Goal: Task Accomplishment & Management: Manage account settings

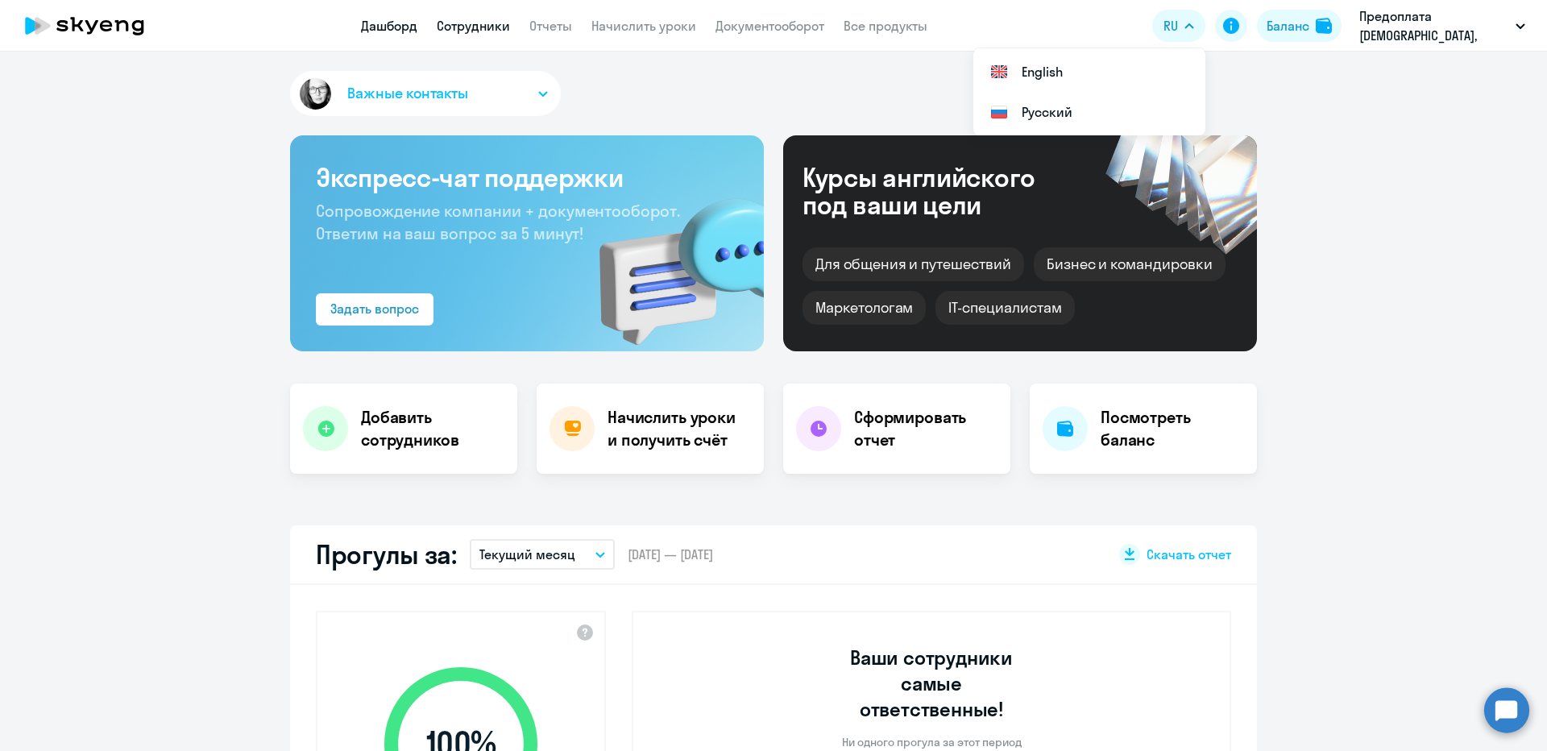
click at [483, 29] on link "Сотрудники" at bounding box center [473, 26] width 73 height 16
select select "30"
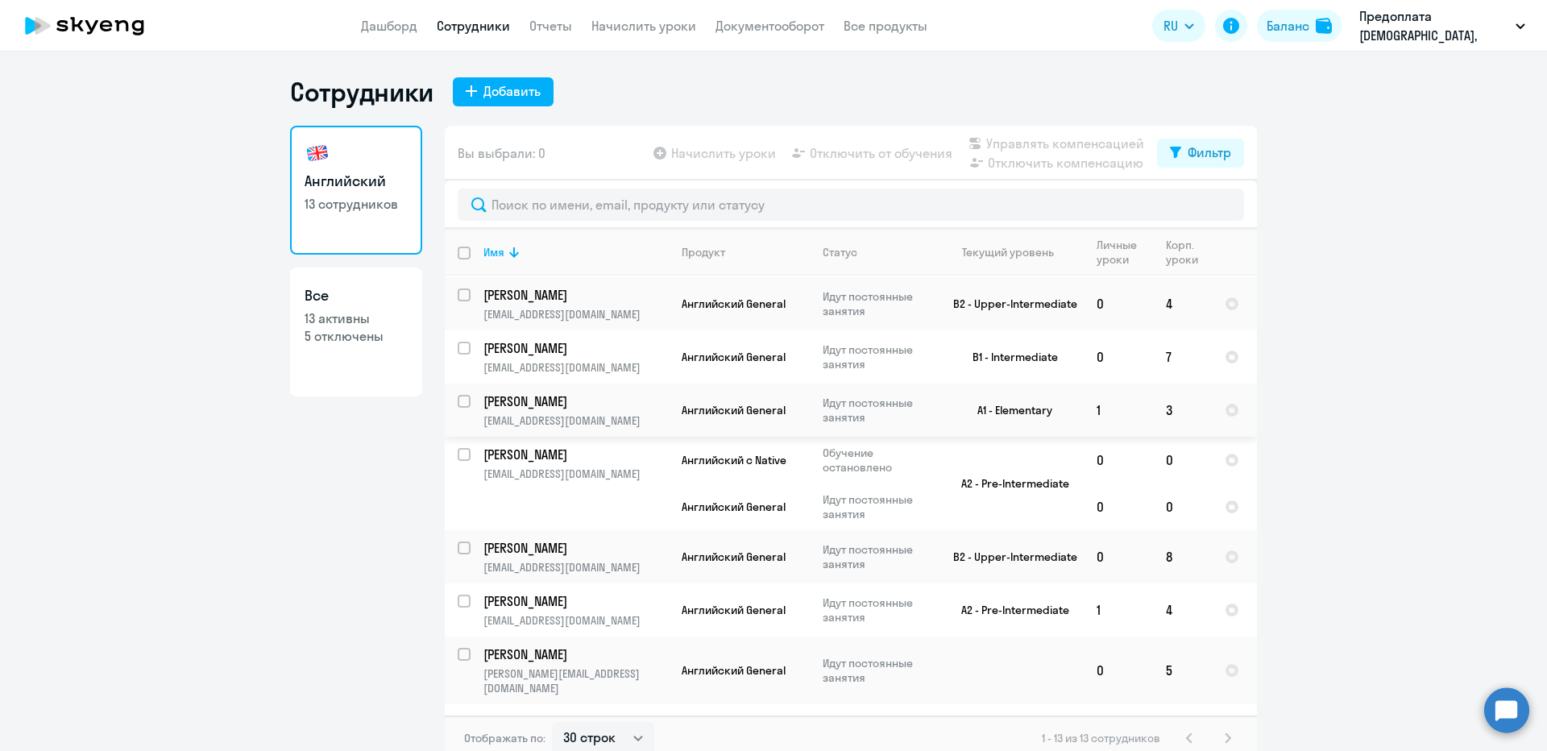
scroll to position [332, 0]
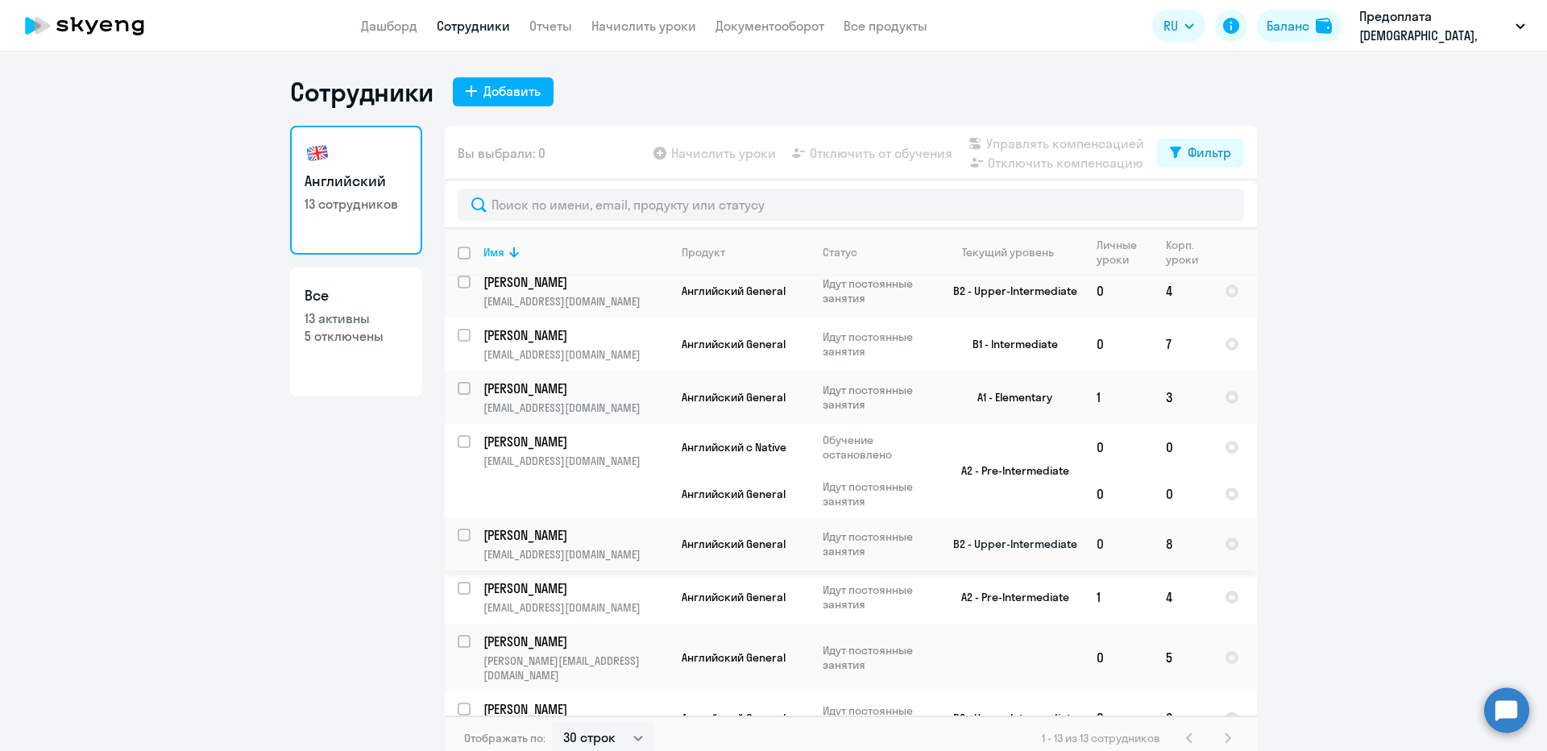
click at [509, 526] on p "[PERSON_NAME]" at bounding box center [574, 535] width 182 height 18
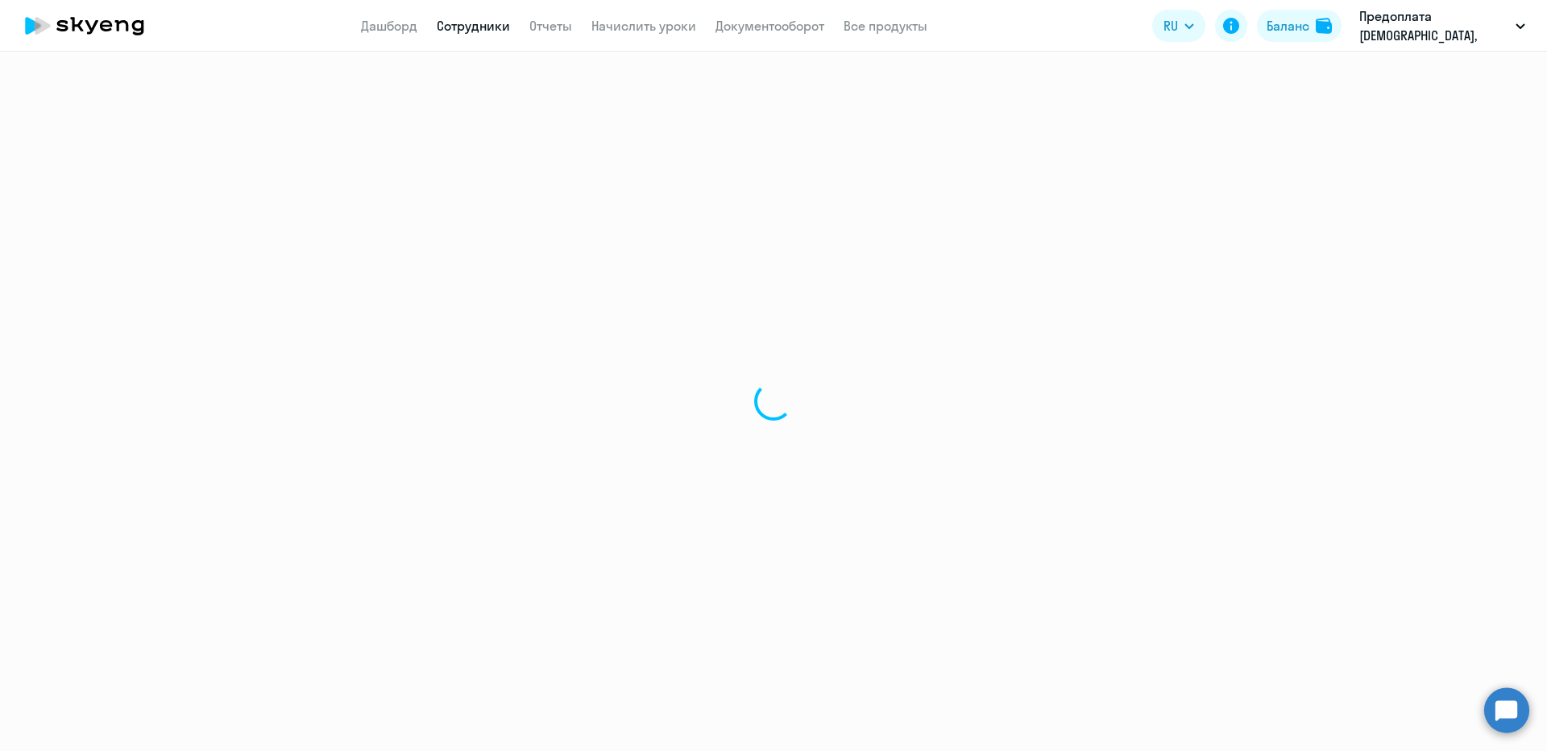
select select "english"
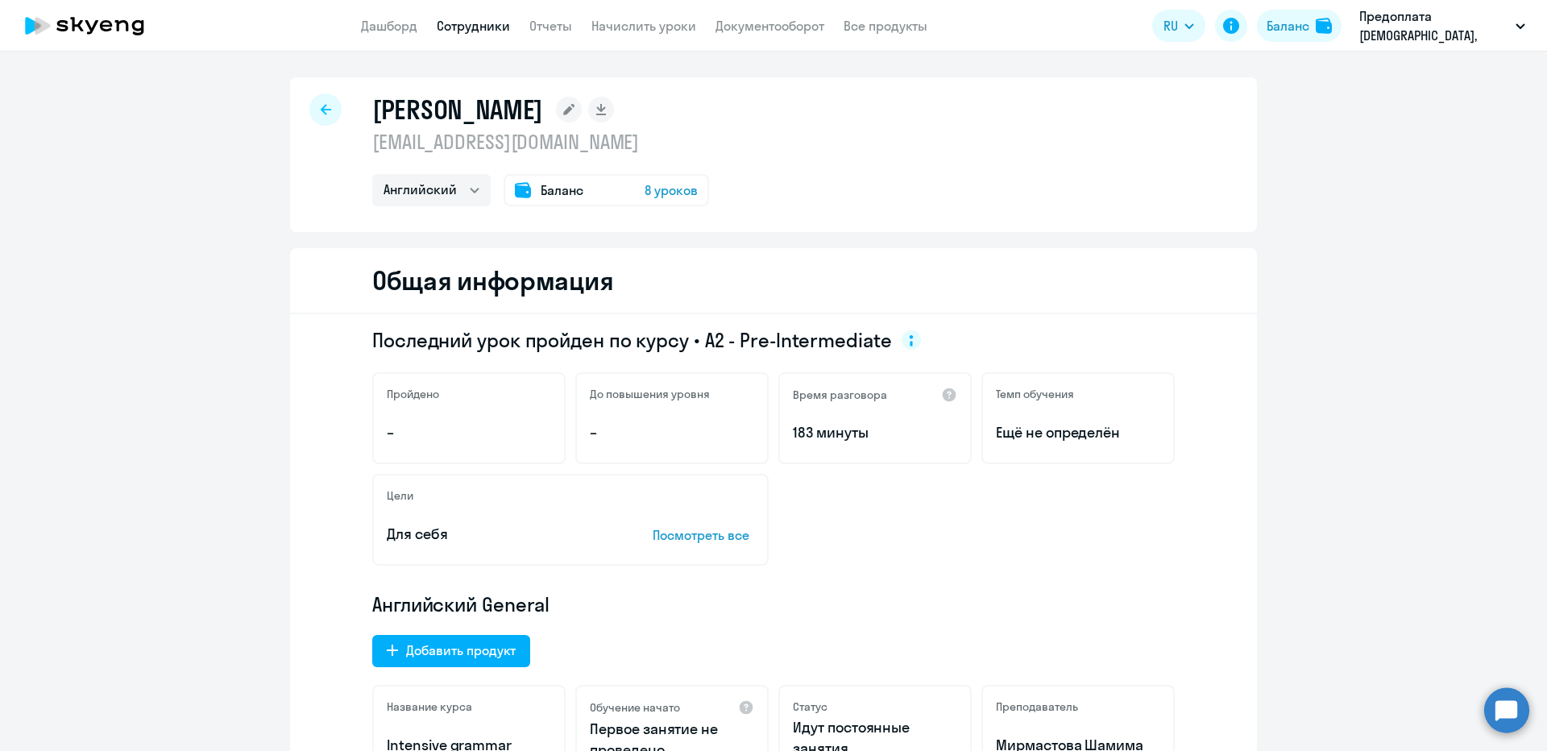
click at [667, 192] on span "8 уроков" at bounding box center [670, 189] width 53 height 19
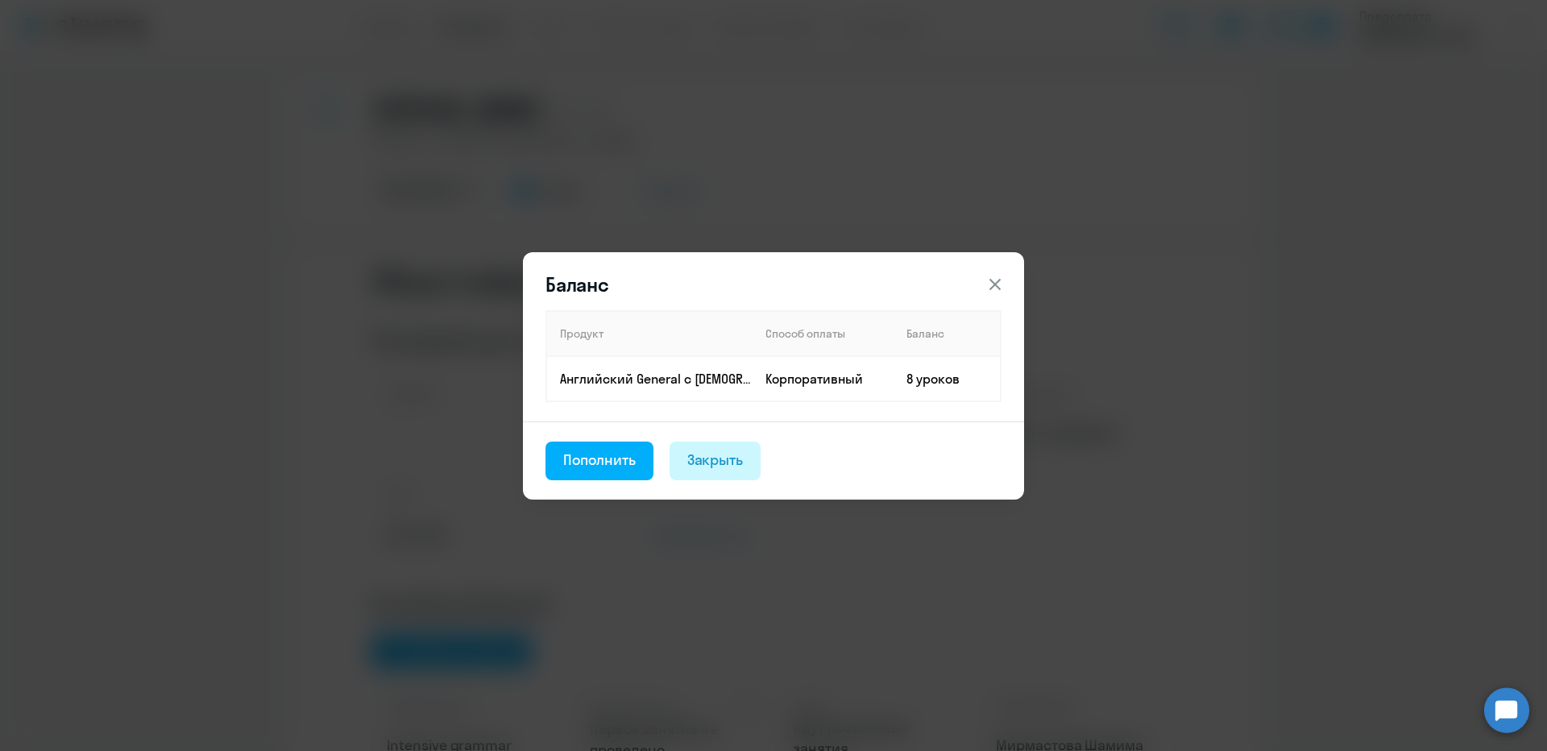
click at [682, 446] on button "Закрыть" at bounding box center [715, 460] width 92 height 39
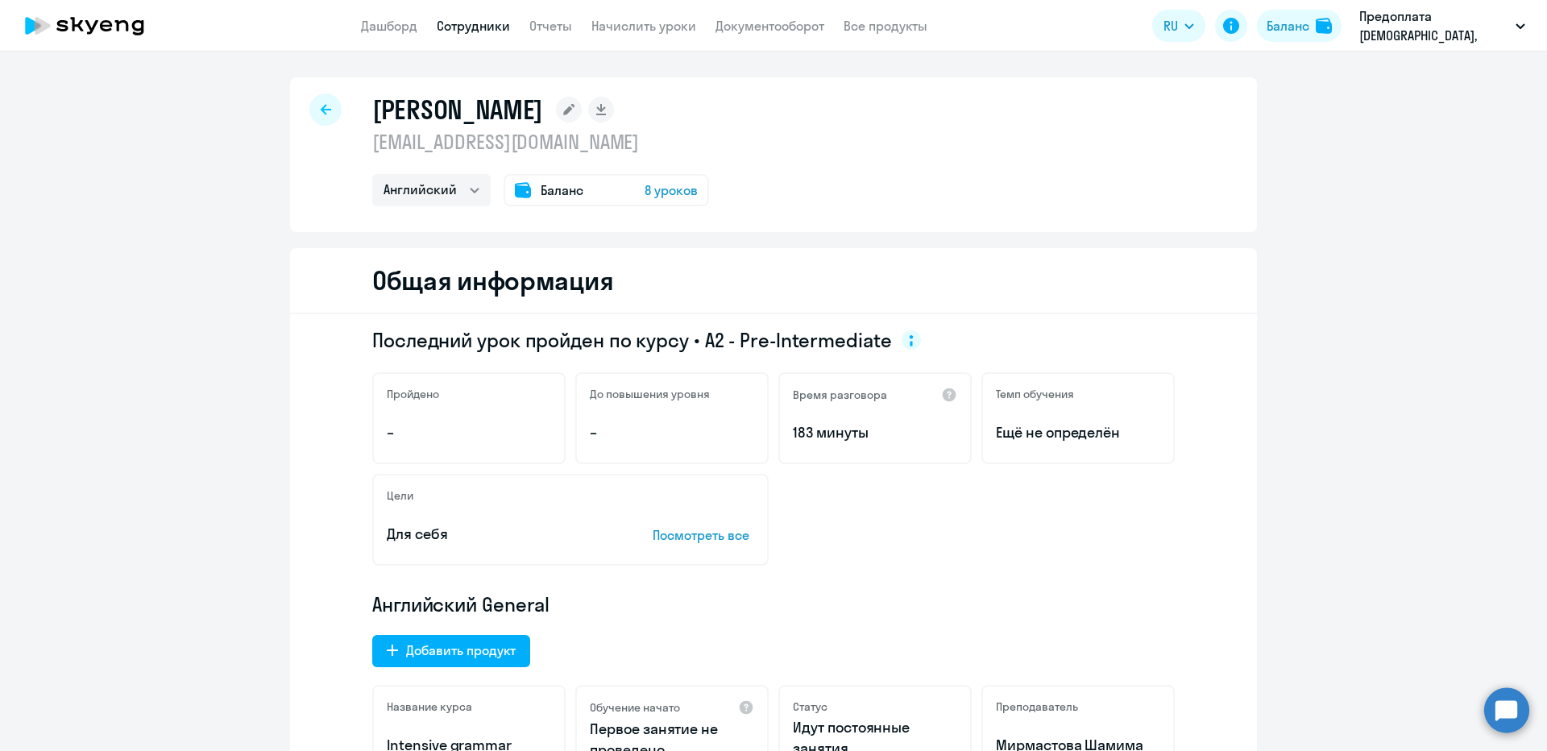
click at [487, 29] on link "Сотрудники" at bounding box center [473, 26] width 73 height 16
select select "30"
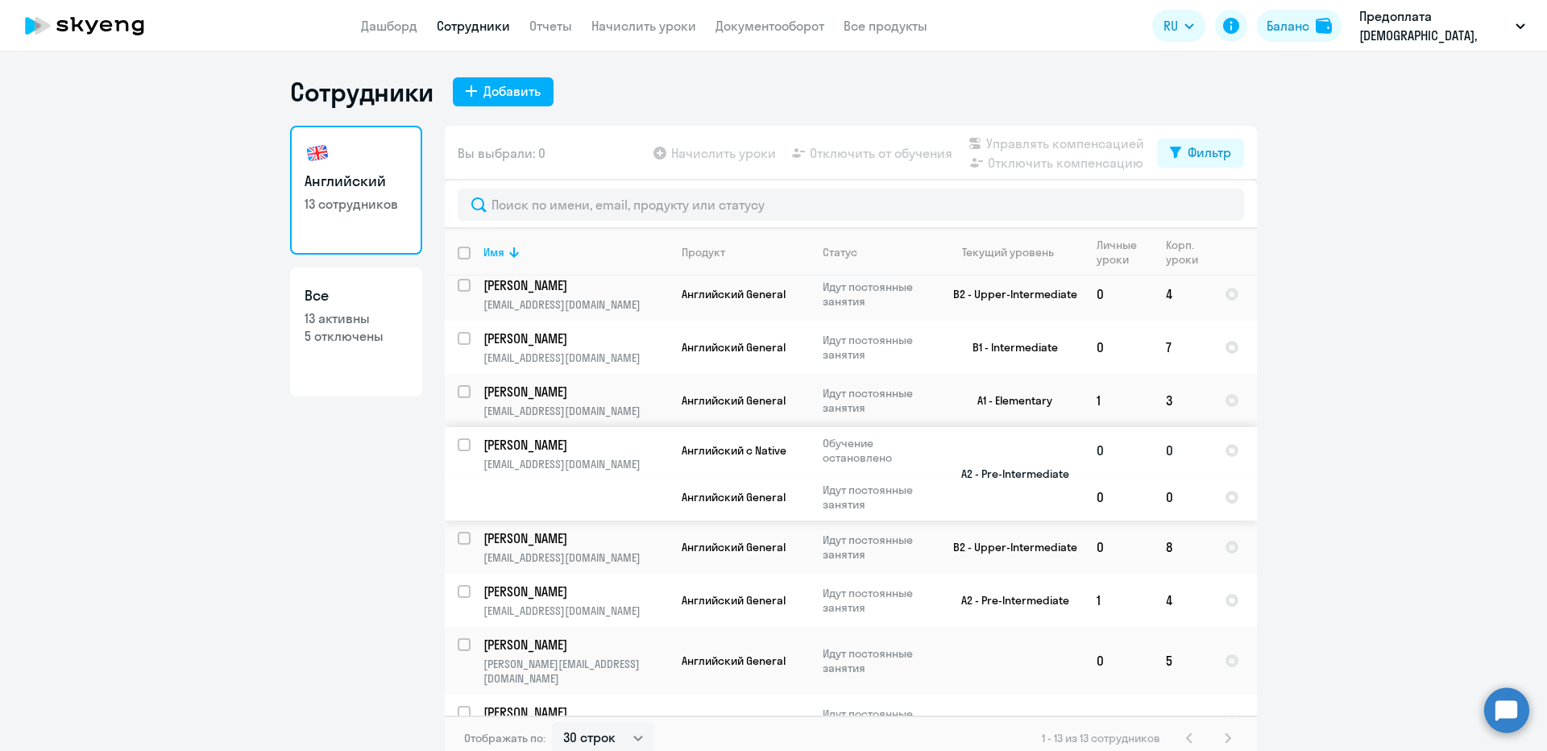
scroll to position [332, 0]
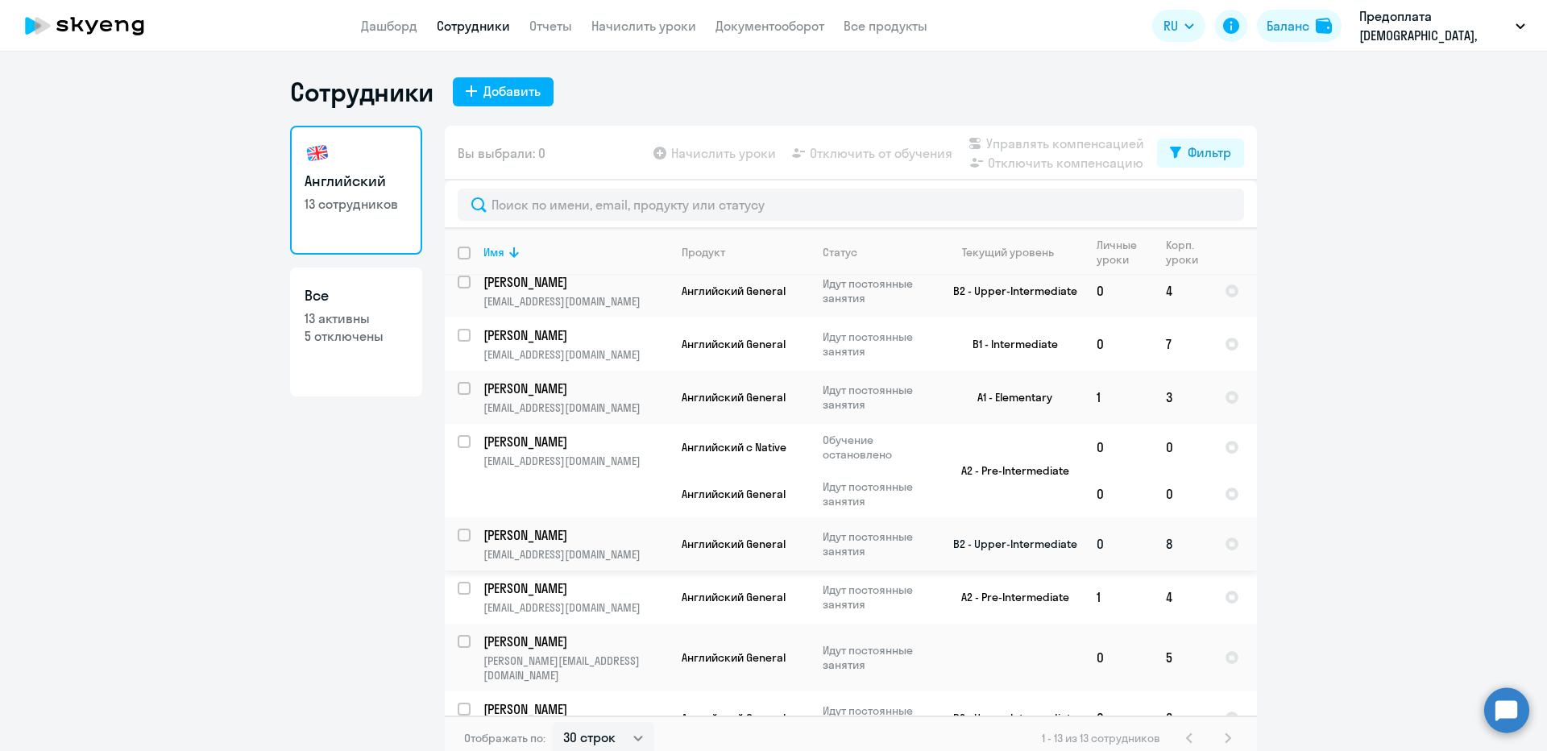
click at [458, 528] on input "select row 2344050" at bounding box center [474, 544] width 32 height 32
checkbox input "true"
click at [858, 155] on span "Отключить от обучения" at bounding box center [881, 152] width 143 height 19
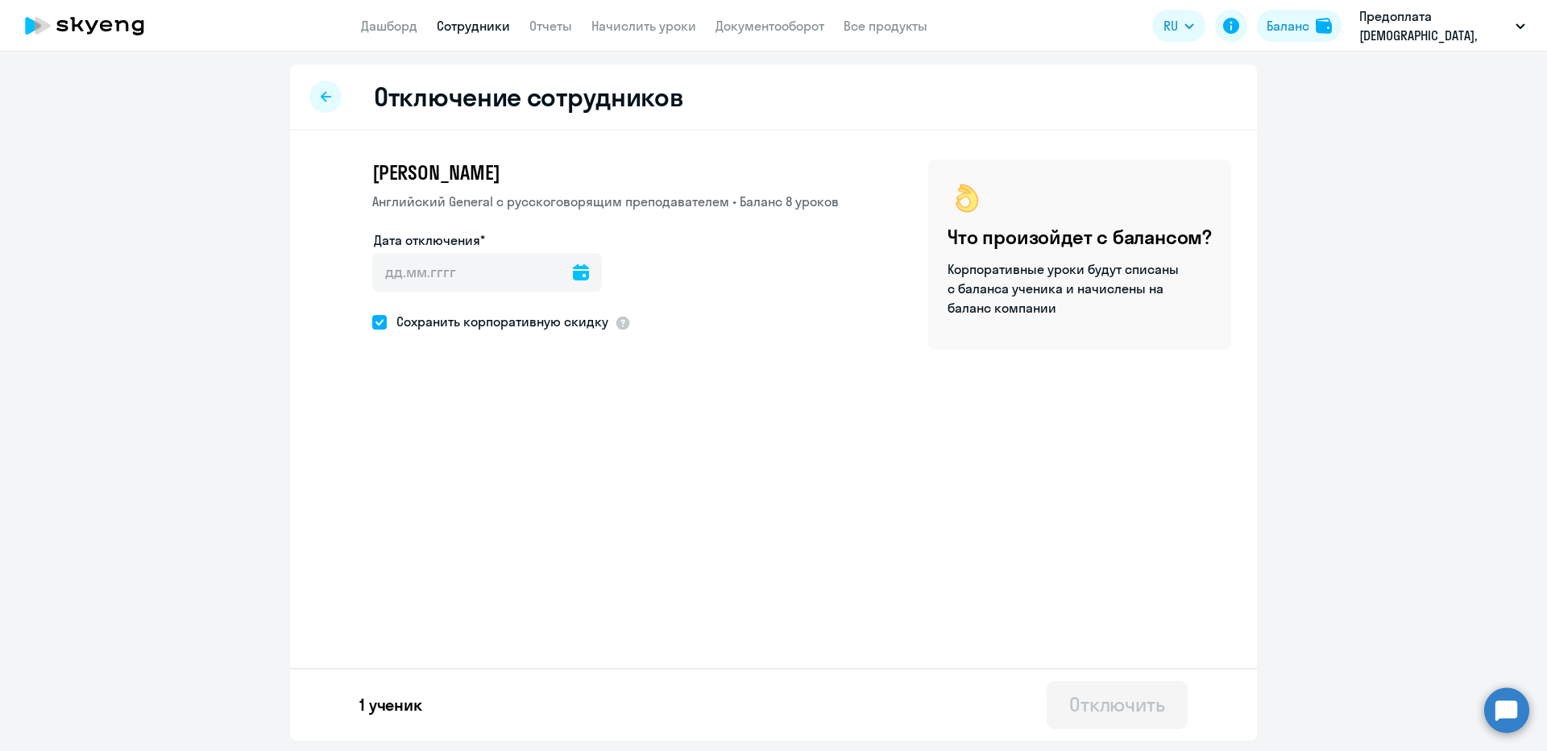
click at [380, 324] on span at bounding box center [379, 322] width 15 height 15
click at [372, 322] on input "Сохранить корпоративную скидку" at bounding box center [371, 321] width 1 height 1
checkbox input "false"
click at [412, 272] on input "Дата отключения*" at bounding box center [487, 272] width 230 height 39
click at [576, 270] on icon at bounding box center [581, 272] width 16 height 16
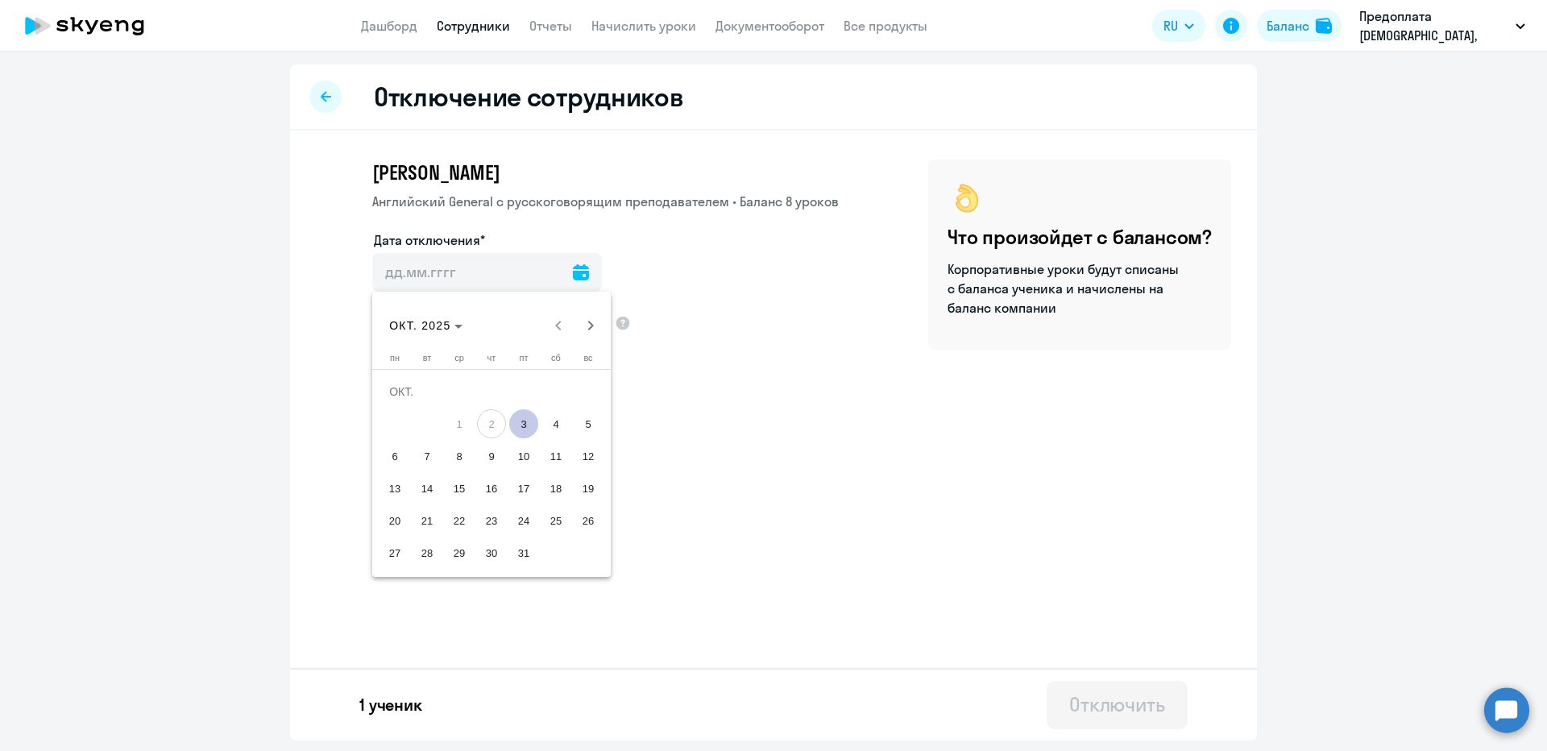
click at [528, 421] on span "3" at bounding box center [523, 423] width 29 height 29
type input "[DATE]"
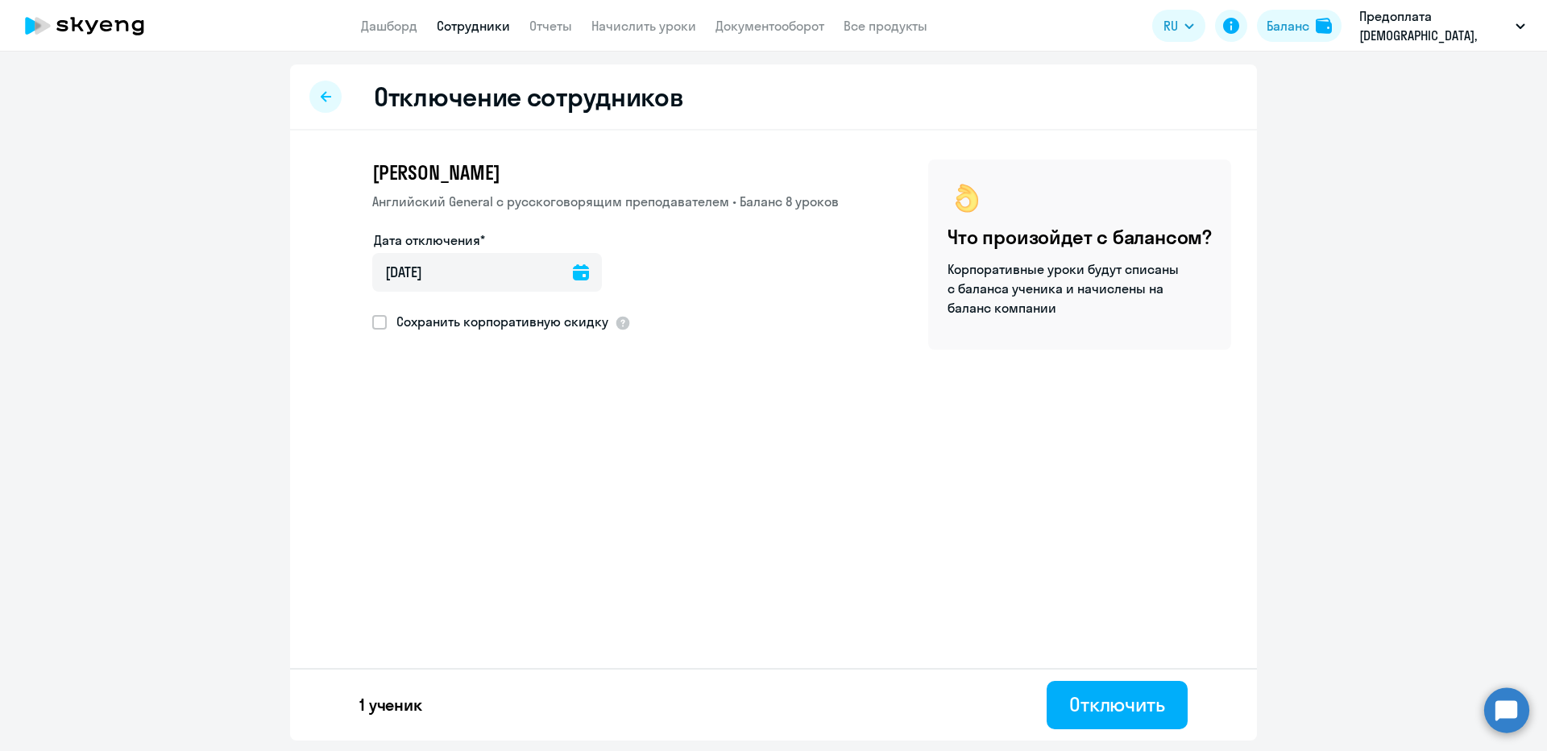
click at [327, 97] on icon at bounding box center [326, 96] width 10 height 10
select select "30"
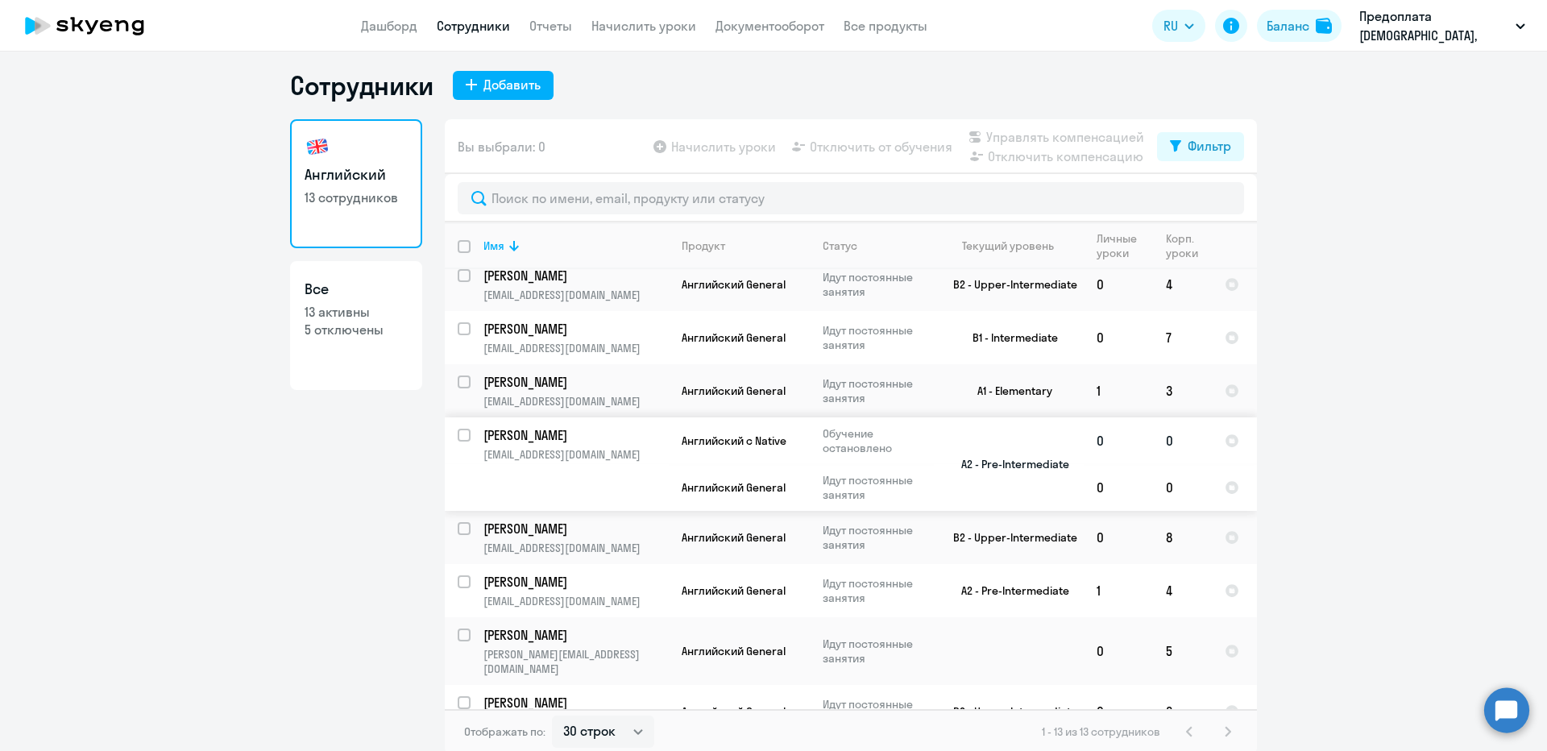
scroll to position [10, 0]
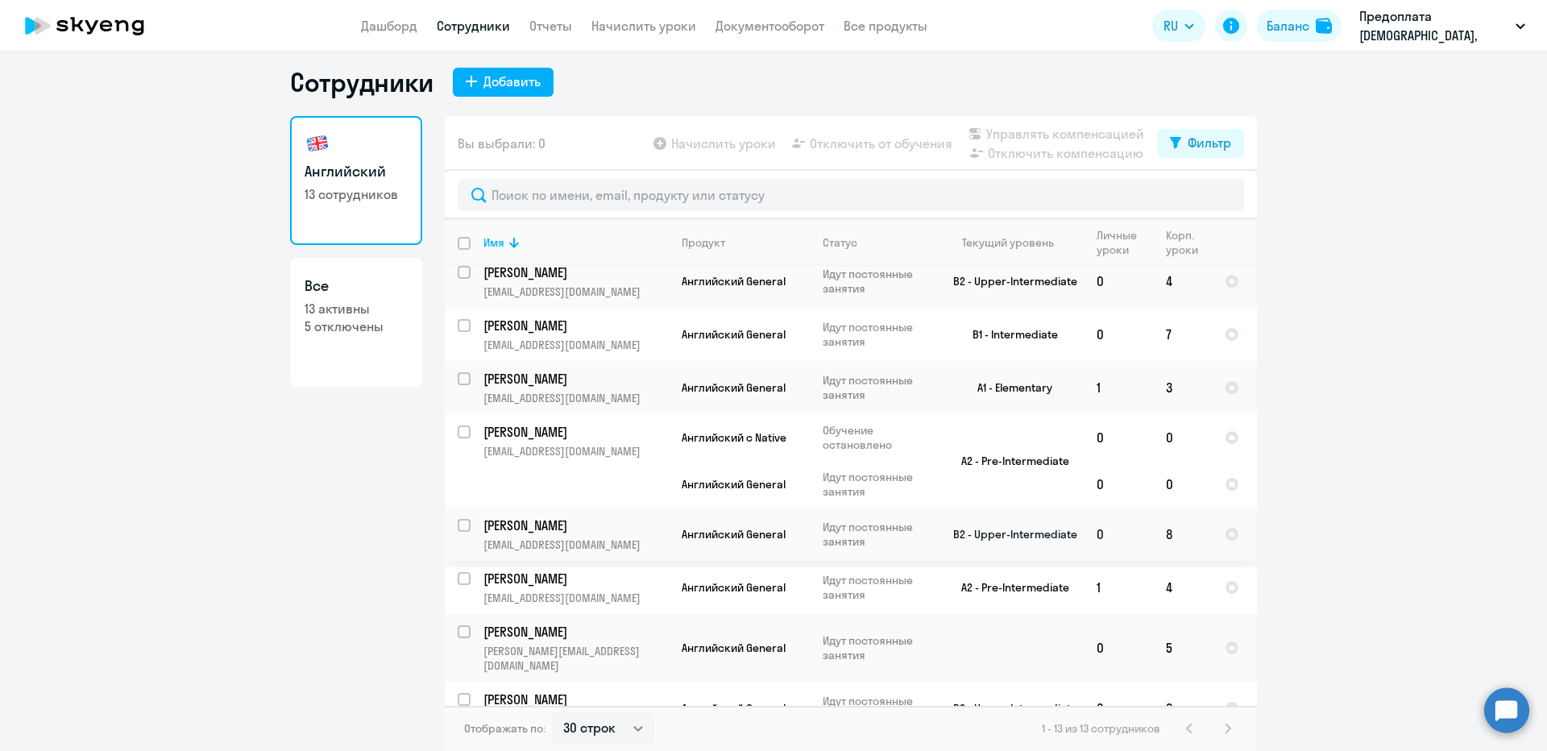
click at [458, 519] on input "select row 2344050" at bounding box center [474, 535] width 32 height 32
checkbox input "true"
click at [886, 145] on span "Отключить от обучения" at bounding box center [881, 143] width 143 height 19
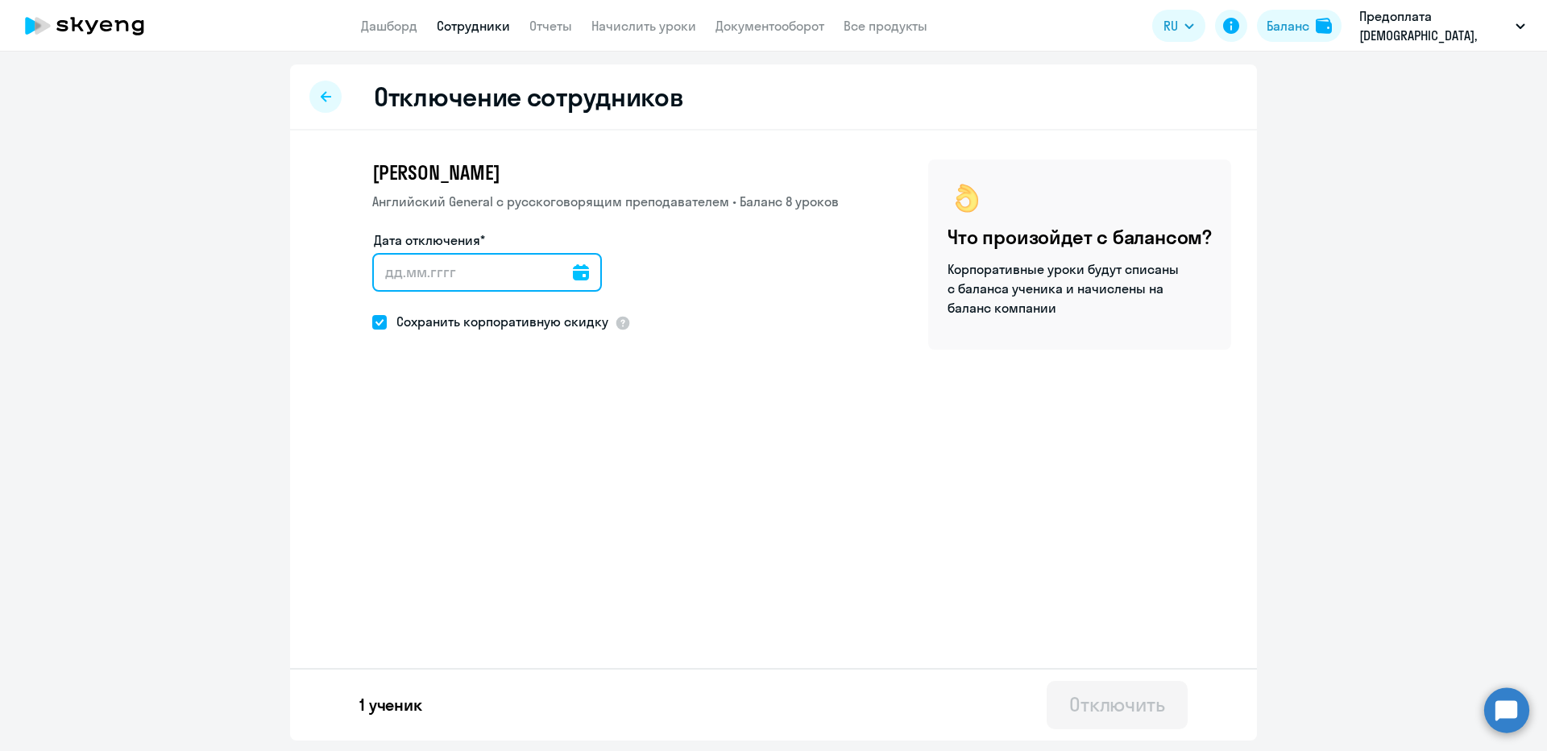
click at [457, 265] on input "Дата отключения*" at bounding box center [487, 272] width 230 height 39
click at [582, 273] on icon at bounding box center [581, 272] width 16 height 16
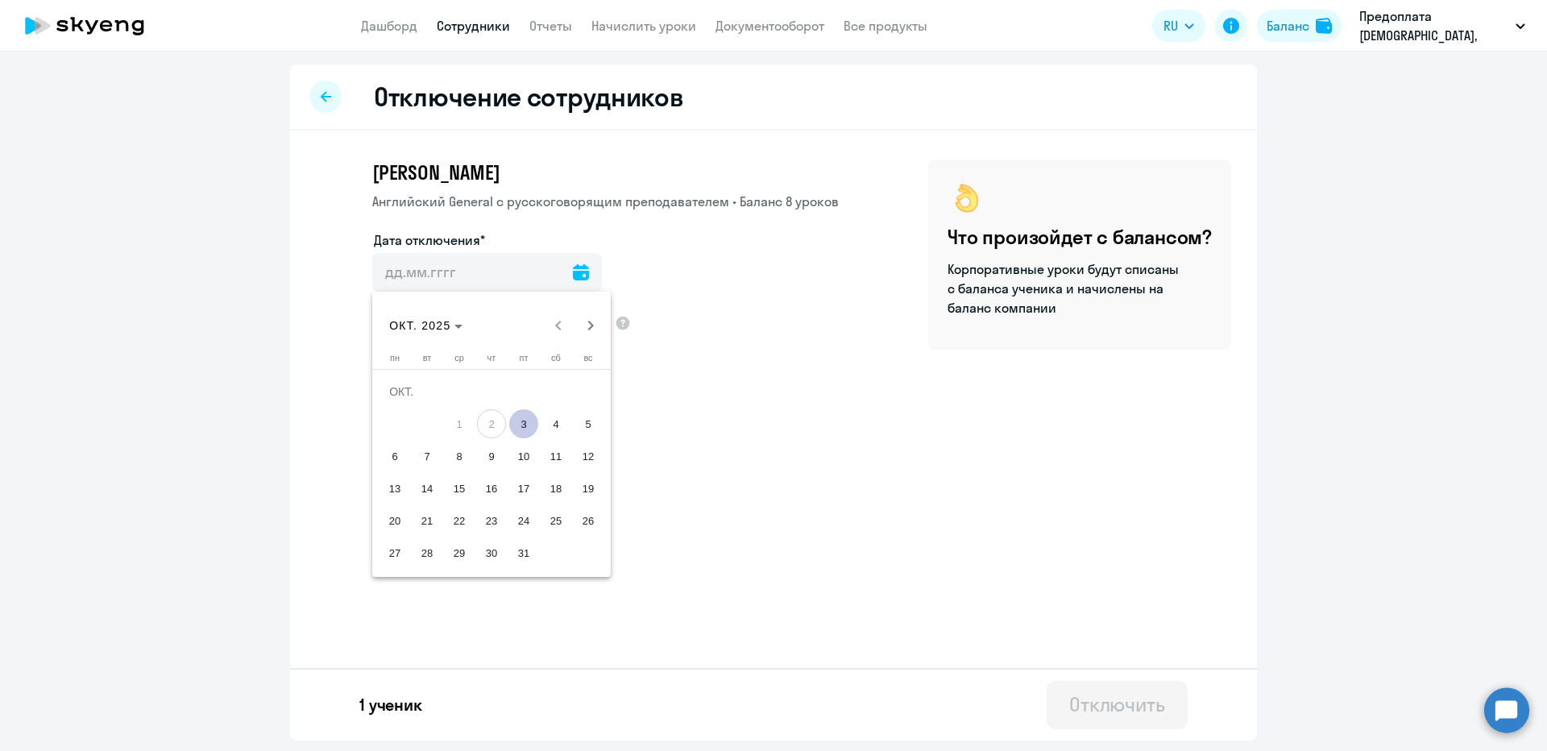
click at [490, 428] on span "2" at bounding box center [491, 423] width 29 height 29
click at [534, 429] on span "3" at bounding box center [523, 423] width 29 height 29
type input "[DATE]"
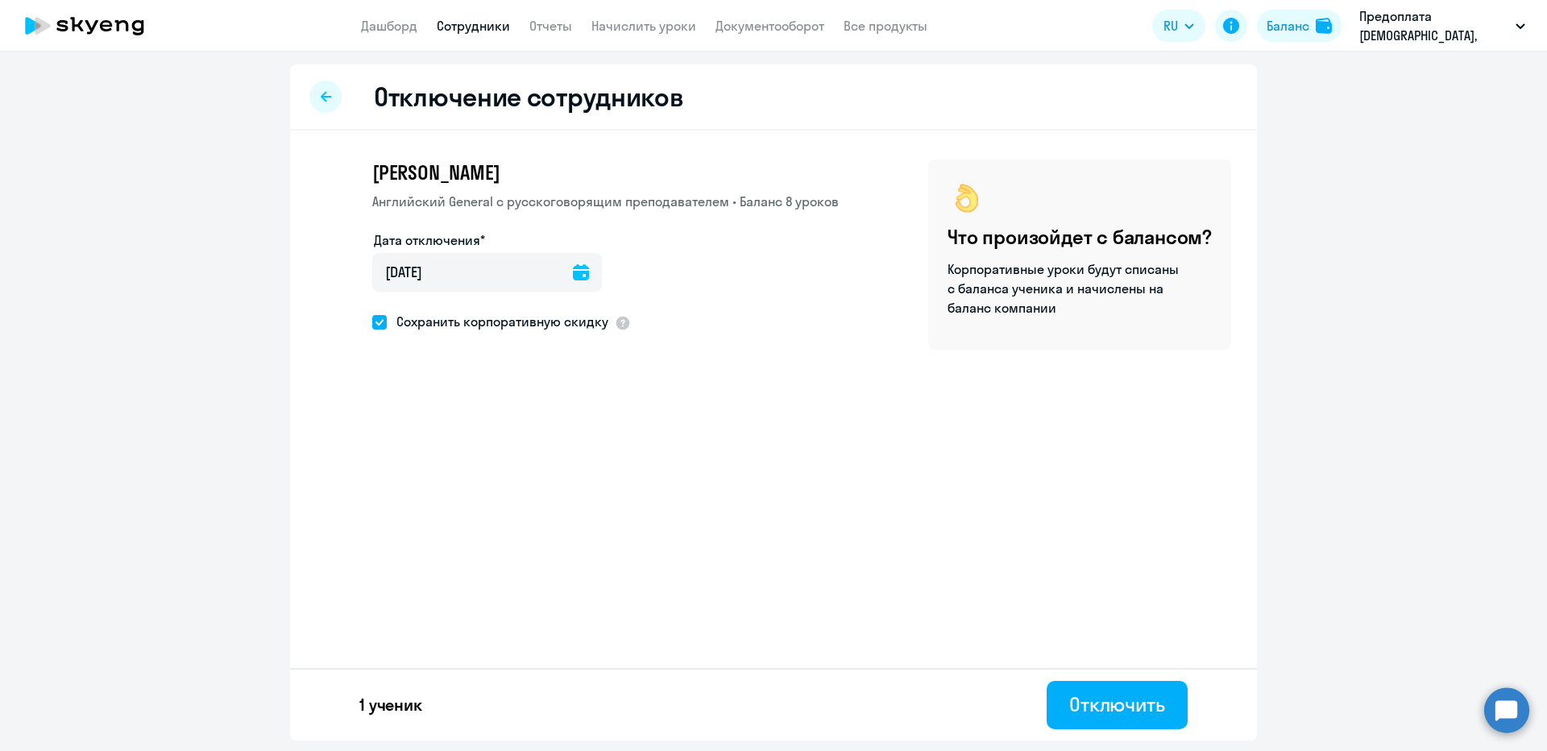
click at [500, 325] on span "Сохранить корпоративную скидку" at bounding box center [498, 321] width 222 height 19
click at [372, 322] on input "Сохранить корпоративную скидку" at bounding box center [371, 321] width 1 height 1
checkbox input "false"
click at [1085, 714] on div "Отключить" at bounding box center [1117, 704] width 96 height 26
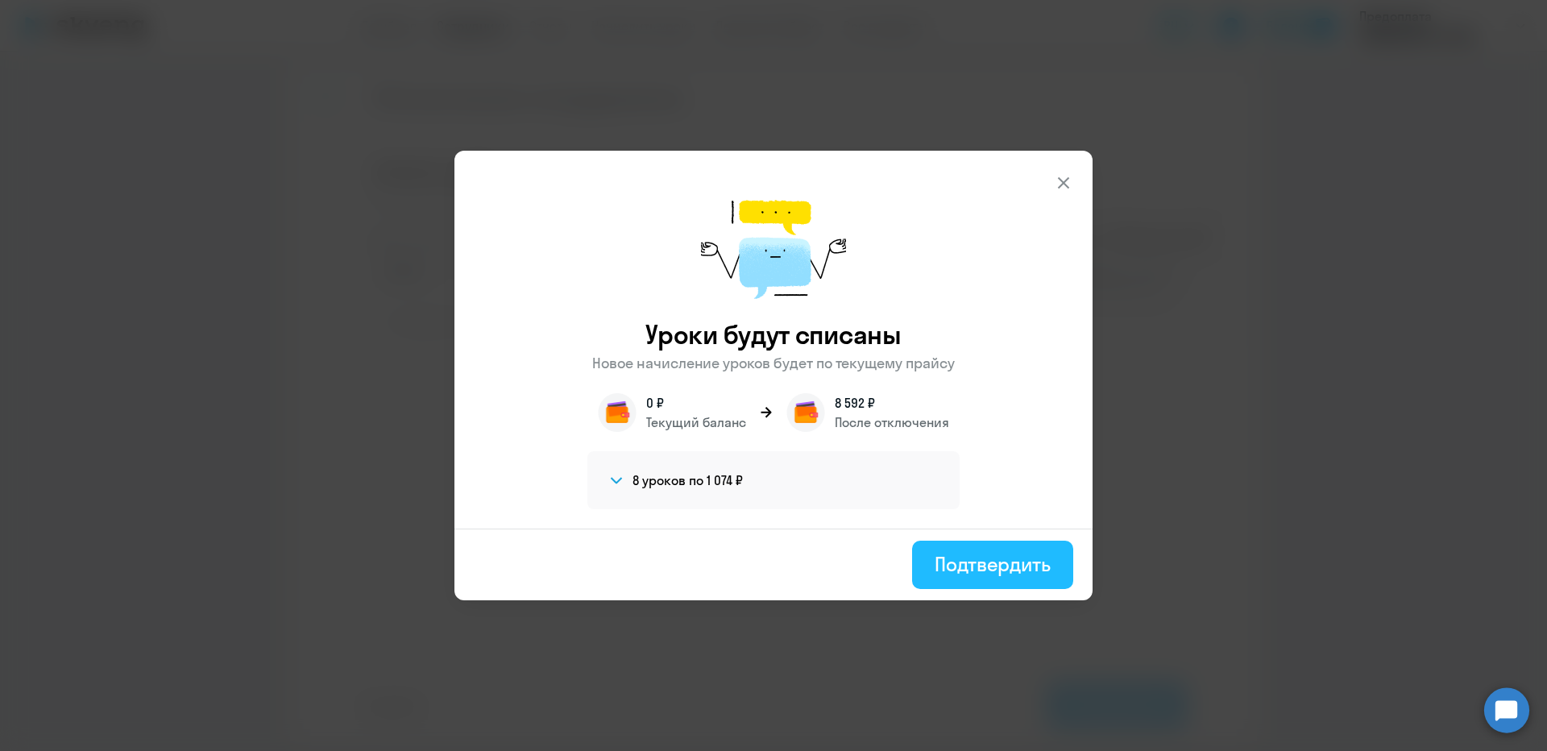
click at [989, 572] on div "Подтвердить" at bounding box center [992, 564] width 116 height 26
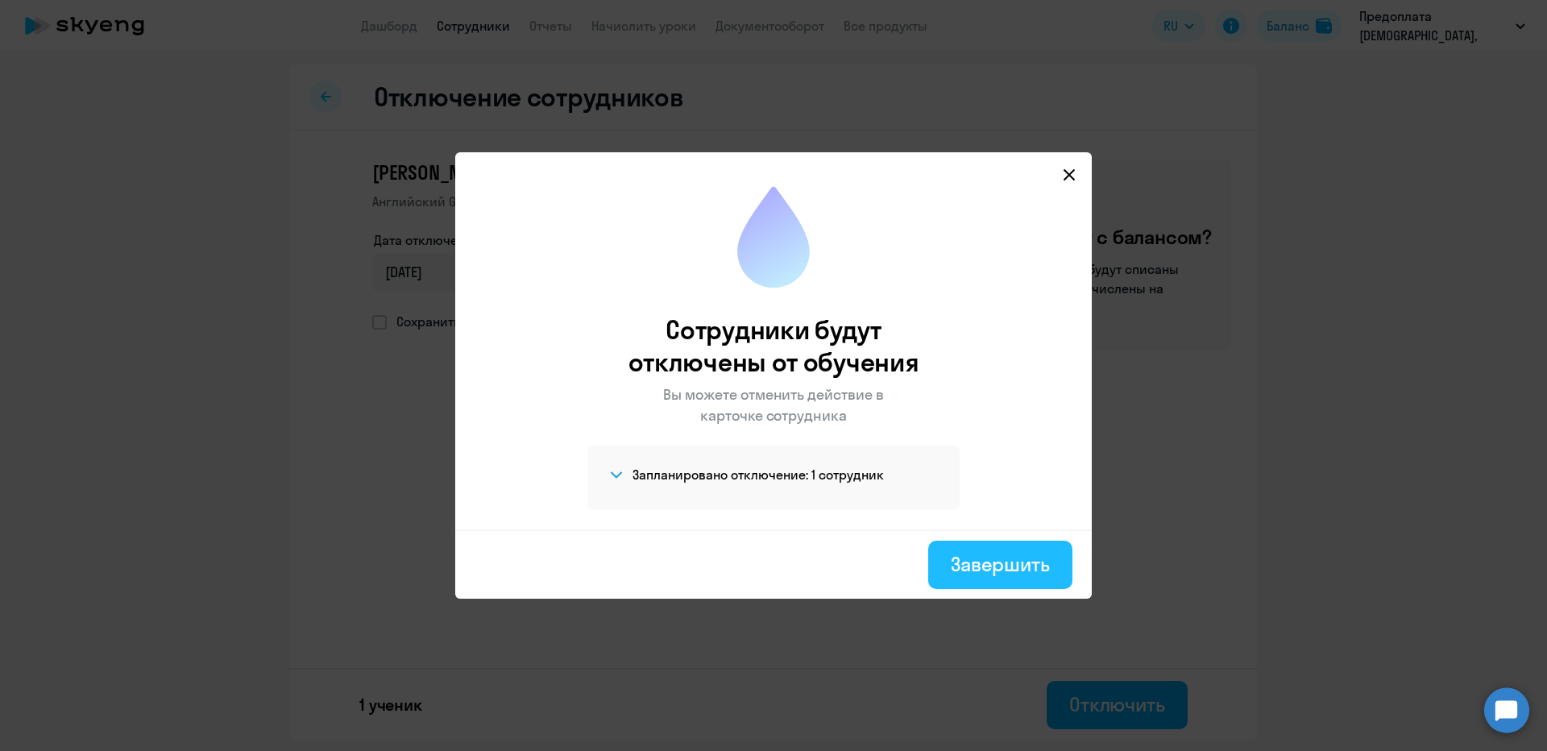
click at [993, 568] on div "Завершить" at bounding box center [1000, 564] width 99 height 26
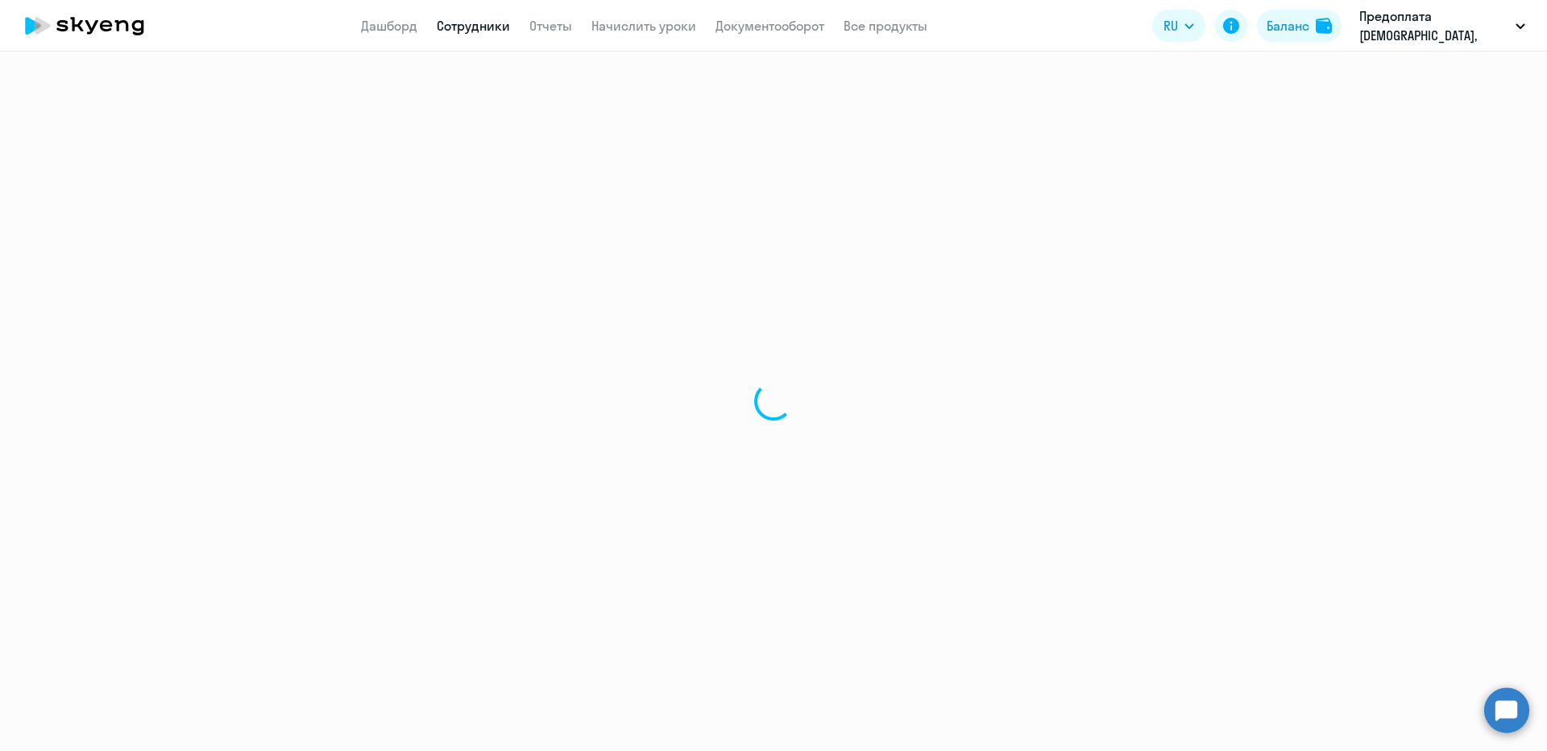
select select "30"
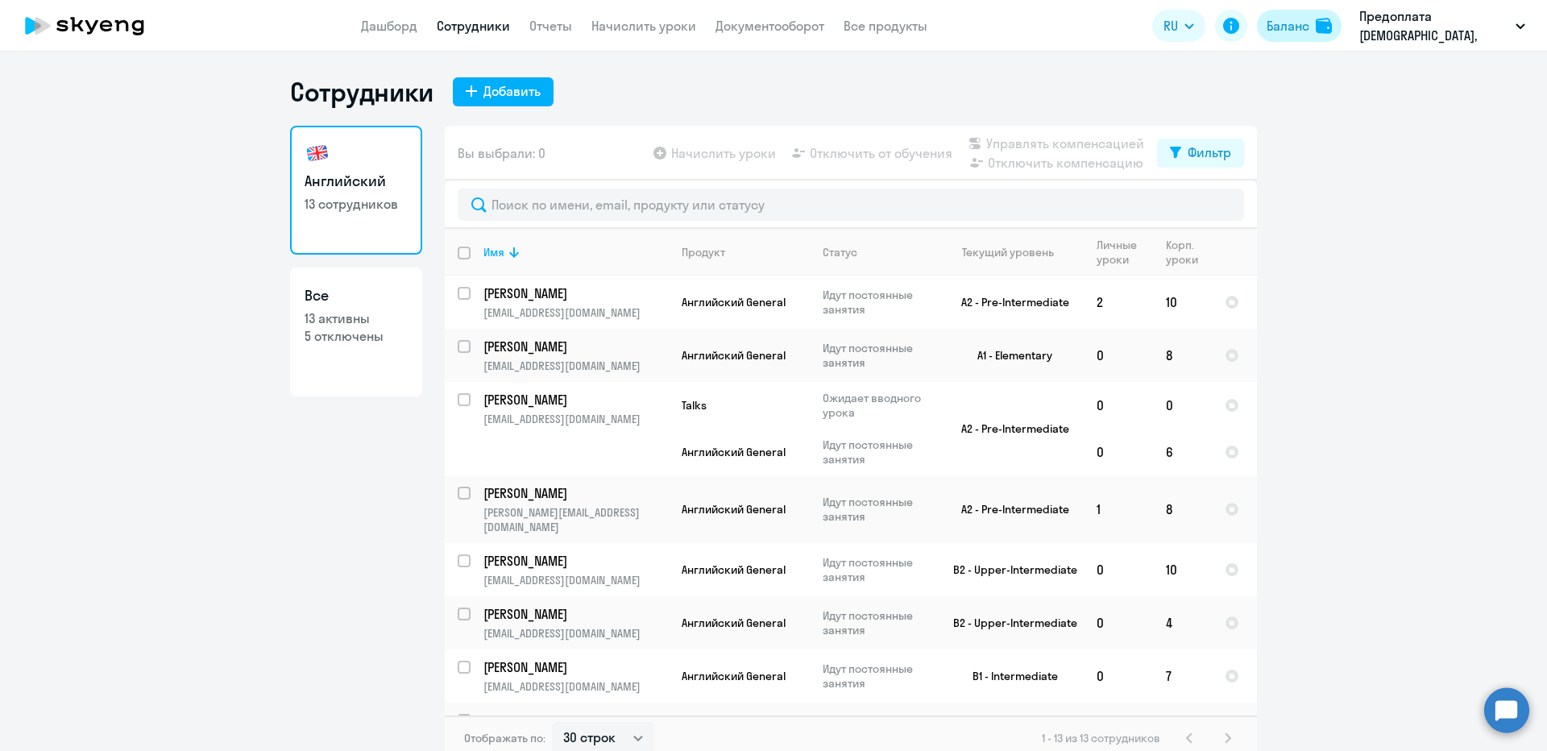
click at [1282, 34] on div "Баланс" at bounding box center [1287, 25] width 43 height 19
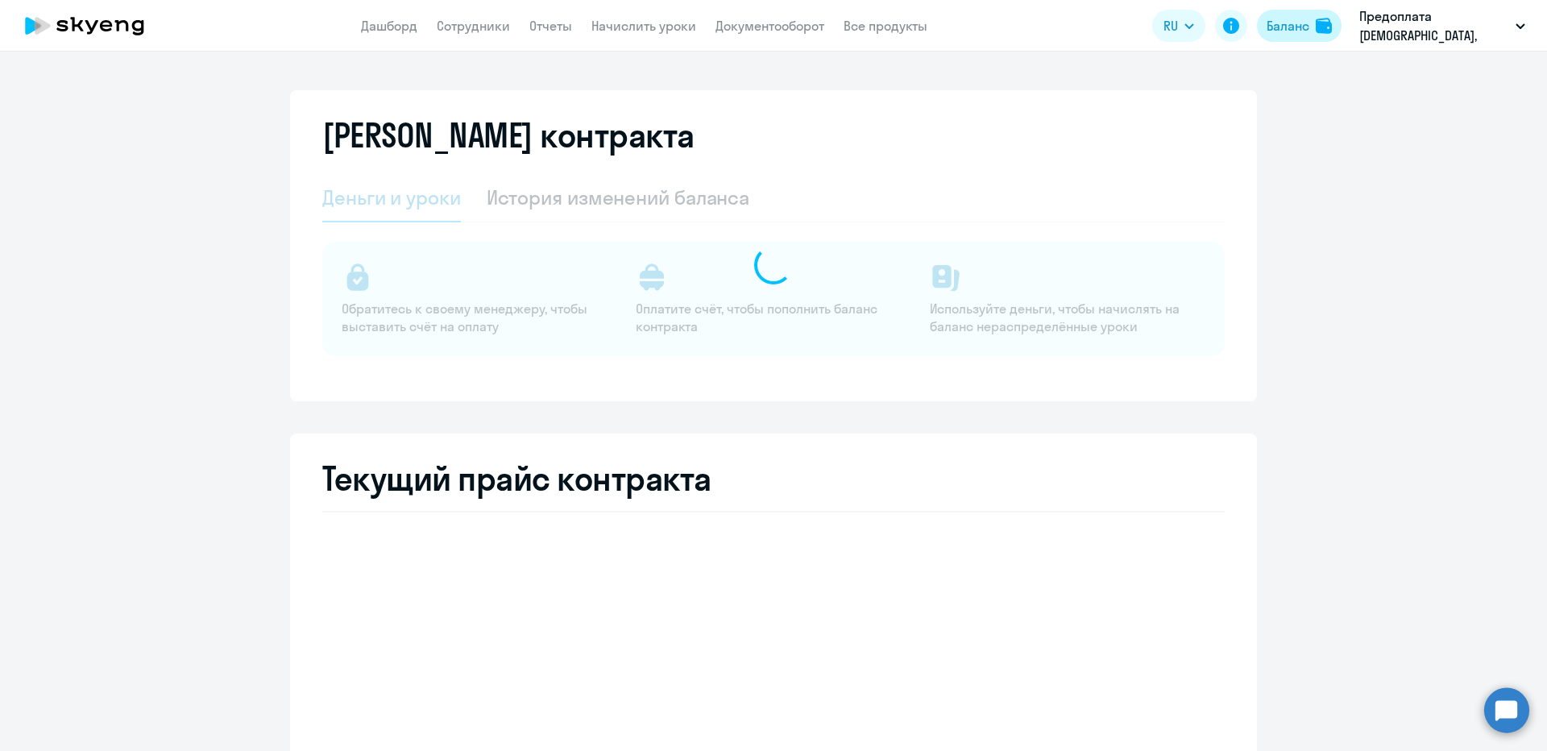
select select "english_adult_not_native_speaker"
